Goal: Task Accomplishment & Management: Manage account settings

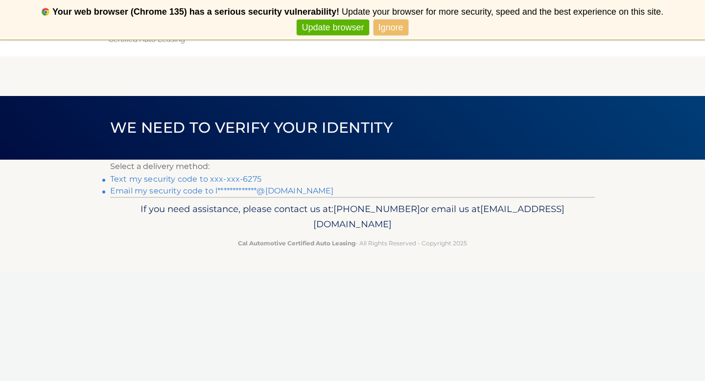
click at [389, 30] on link "Ignore" at bounding box center [391, 28] width 35 height 16
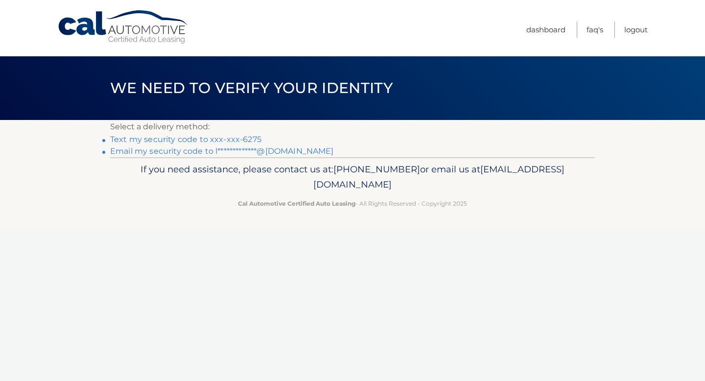
click at [205, 139] on link "Text my security code to xxx-xxx-6275" at bounding box center [185, 139] width 151 height 9
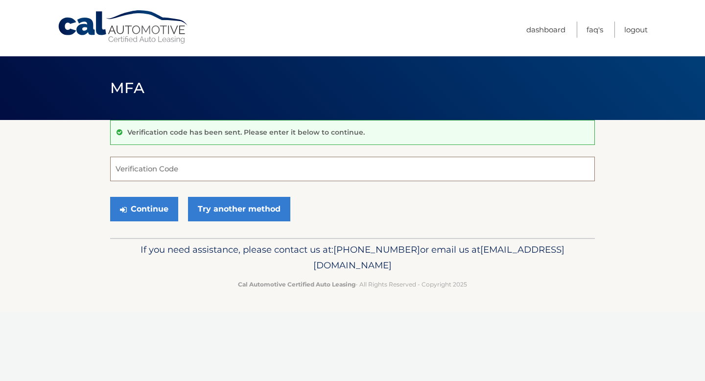
click at [193, 164] on input "Verification Code" at bounding box center [352, 169] width 485 height 24
type input "574789"
click at [137, 214] on button "Continue" at bounding box center [144, 209] width 68 height 24
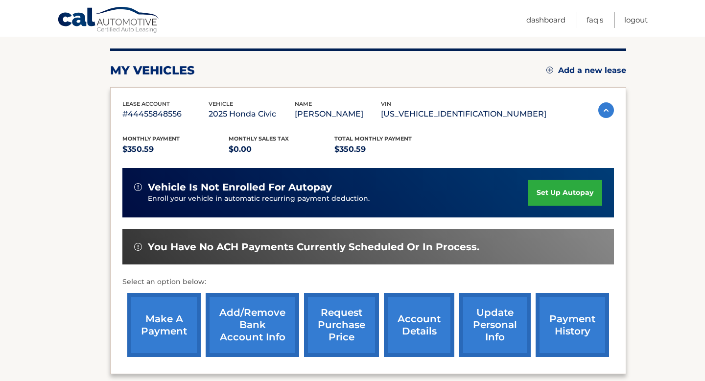
scroll to position [122, 0]
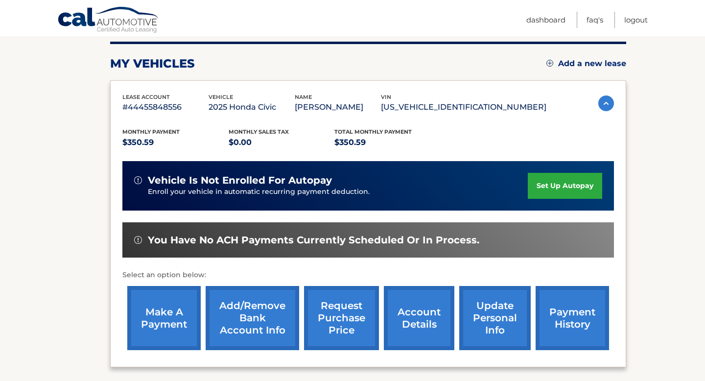
click at [167, 322] on link "make a payment" at bounding box center [163, 318] width 73 height 64
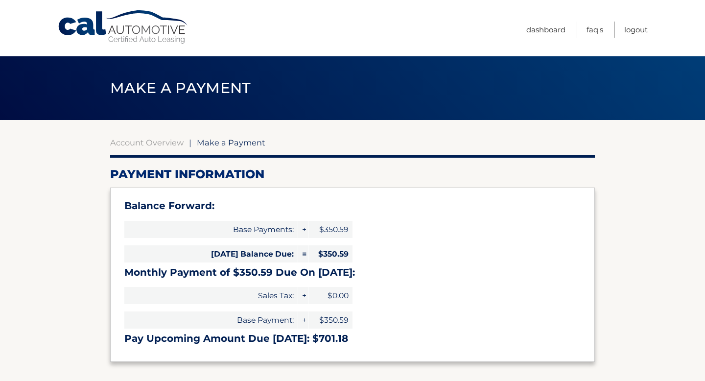
select select "NDQxNmNmYTItNjliNS00MzAxLTljZmUtMWZlODEzMzBhYTU2"
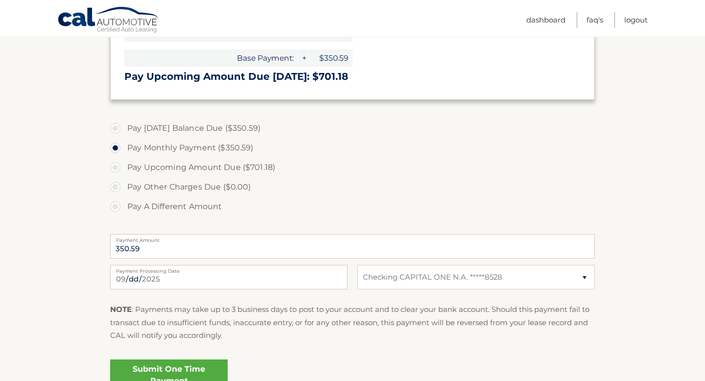
scroll to position [269, 0]
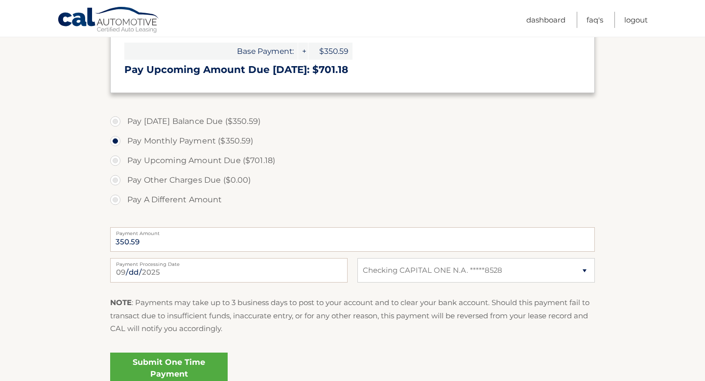
click at [115, 119] on label "Pay [DATE] Balance Due ($350.59)" at bounding box center [352, 122] width 485 height 20
click at [115, 119] on input "Pay [DATE] Balance Due ($350.59)" at bounding box center [119, 120] width 10 height 16
radio input "true"
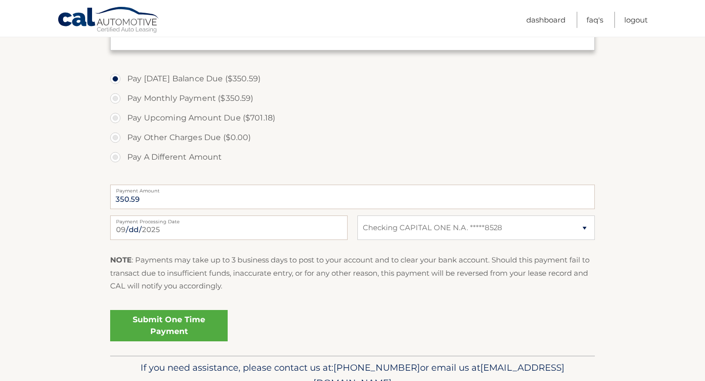
scroll to position [312, 0]
click at [172, 315] on link "Submit One Time Payment" at bounding box center [169, 325] width 118 height 31
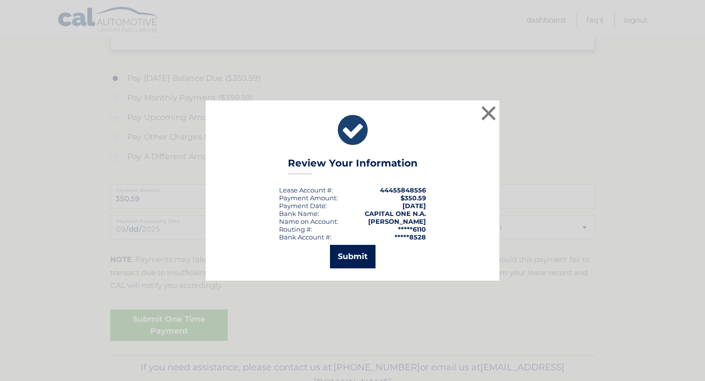
click at [353, 250] on button "Submit" at bounding box center [353, 257] width 46 height 24
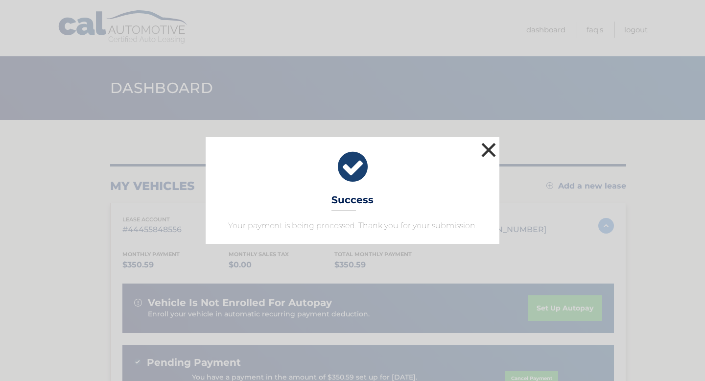
click at [491, 148] on button "×" at bounding box center [489, 150] width 20 height 20
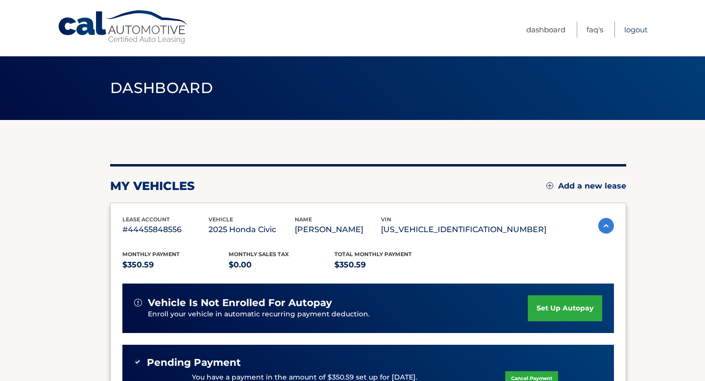
click at [640, 28] on link "Logout" at bounding box center [637, 30] width 24 height 16
